Goal: Task Accomplishment & Management: Manage account settings

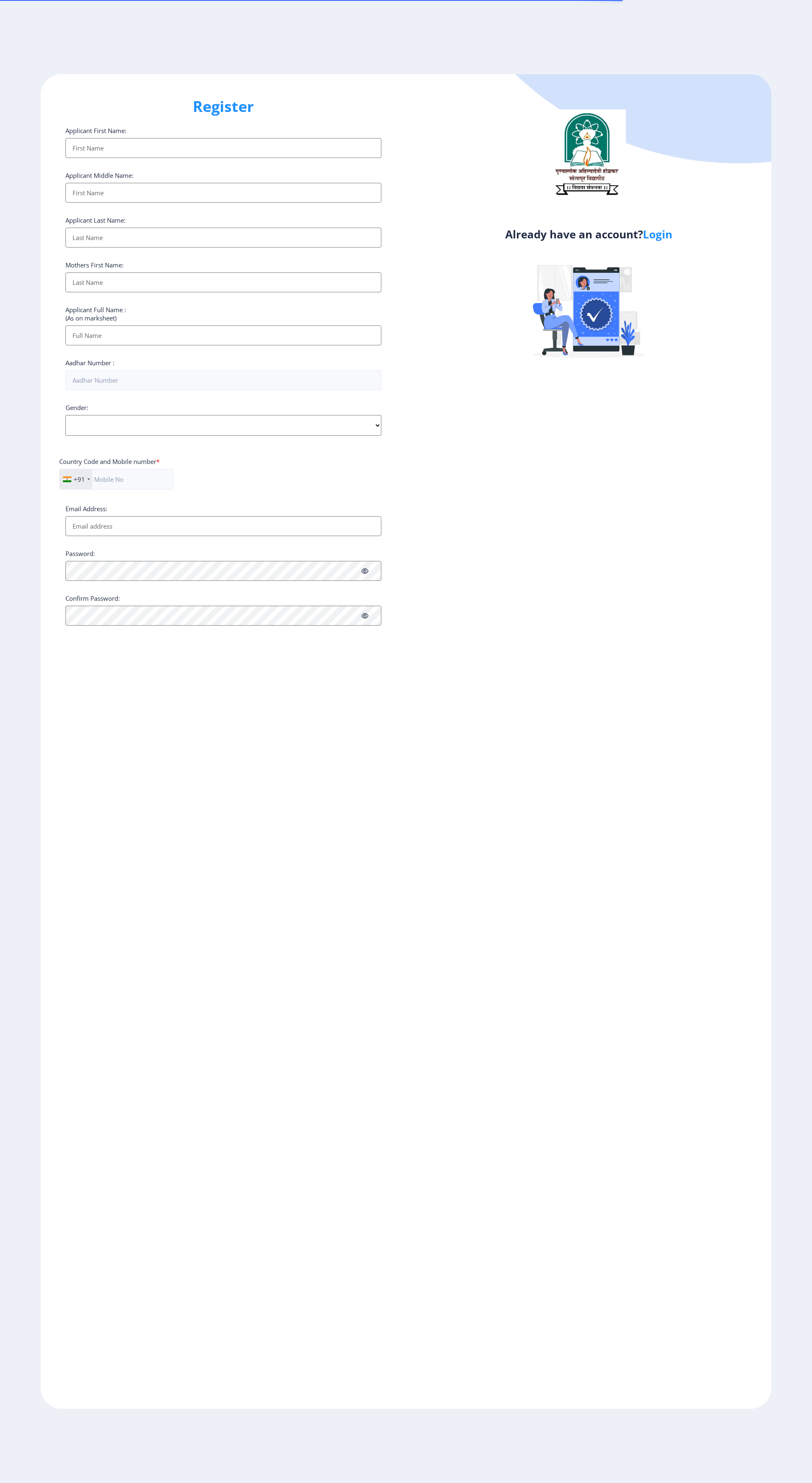
select select
click at [658, 242] on link "Login" at bounding box center [657, 234] width 29 height 15
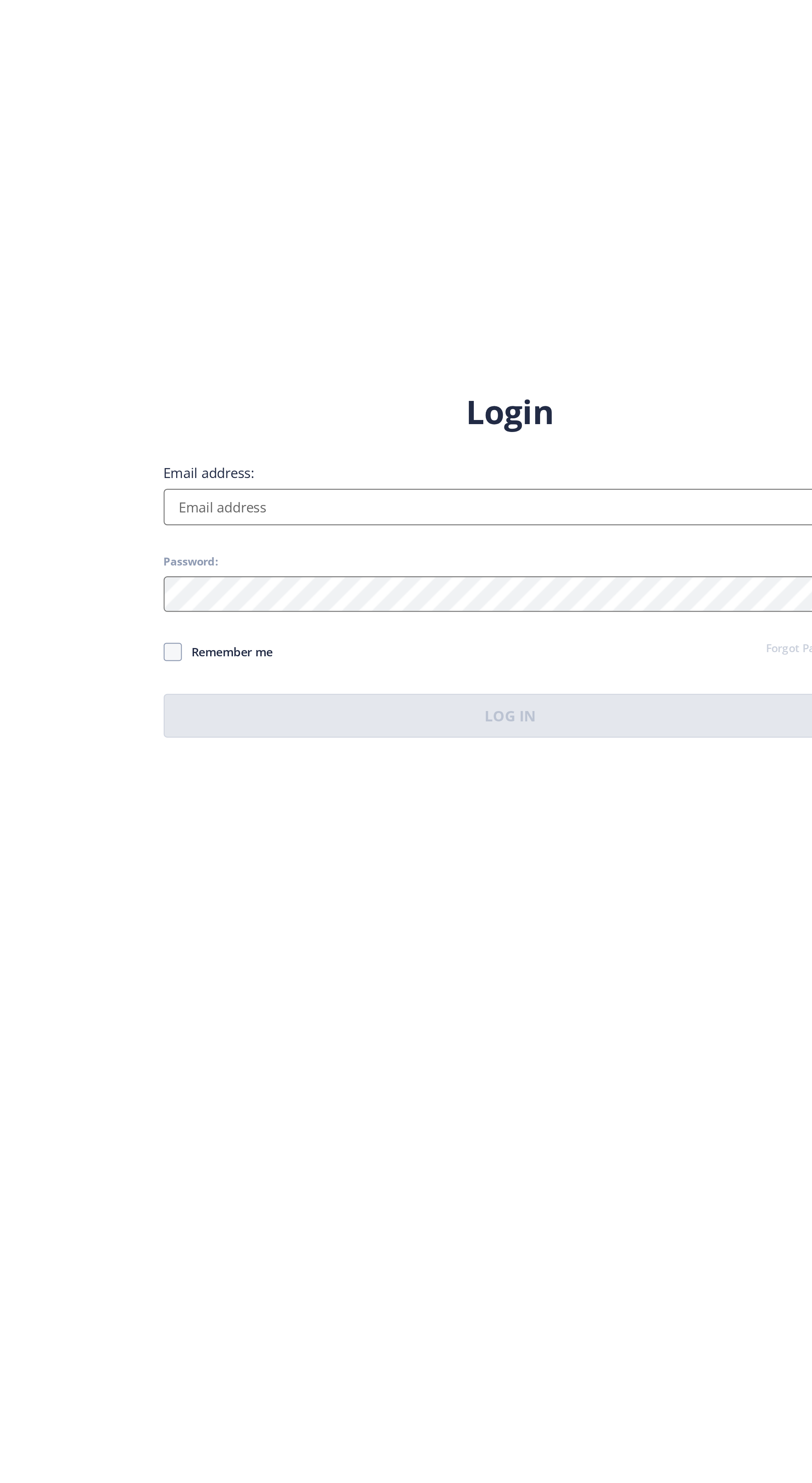
click at [456, 697] on label "Email address:" at bounding box center [452, 693] width 41 height 8
click at [456, 717] on input "Email address:" at bounding box center [589, 709] width 316 height 17
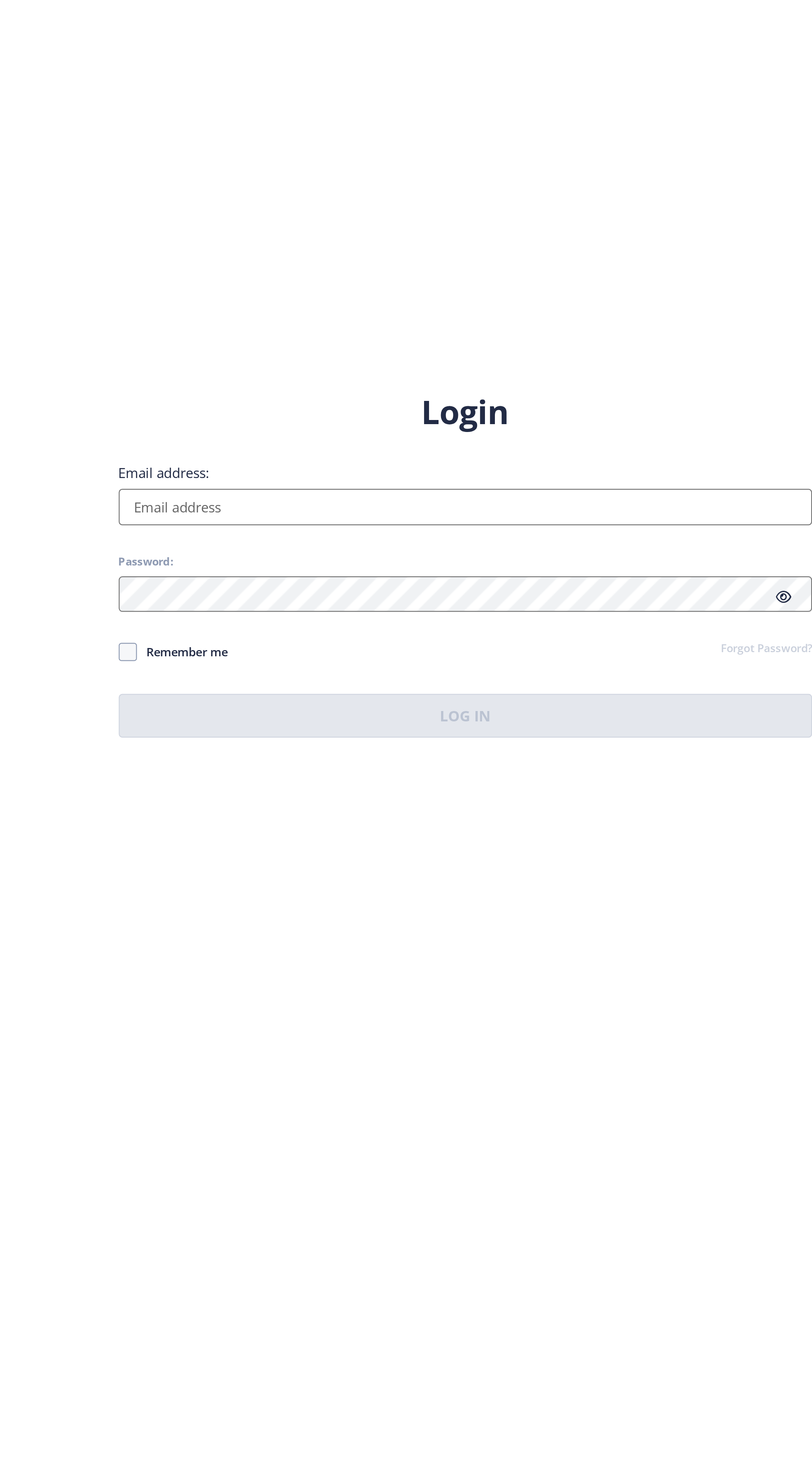
click at [493, 749] on div "Login Email address: Password: Remember me Forgot Password? Log In" at bounding box center [589, 735] width 316 height 158
click at [456, 717] on input "Email address:" at bounding box center [589, 709] width 316 height 17
type input "[EMAIL_ADDRESS][DOMAIN_NAME]"
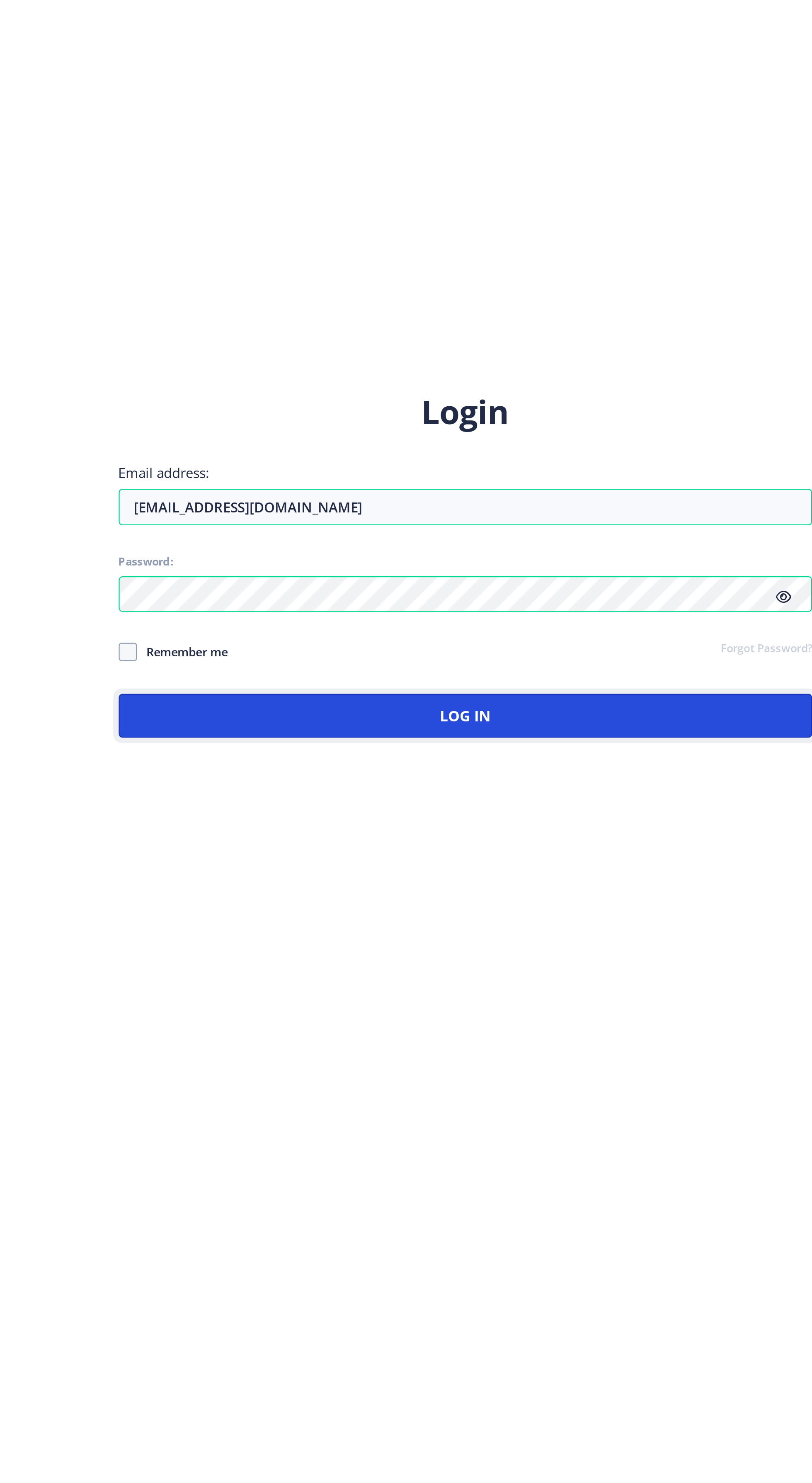
click at [543, 814] on button "Log In" at bounding box center [589, 804] width 316 height 20
